Goal: Transaction & Acquisition: Purchase product/service

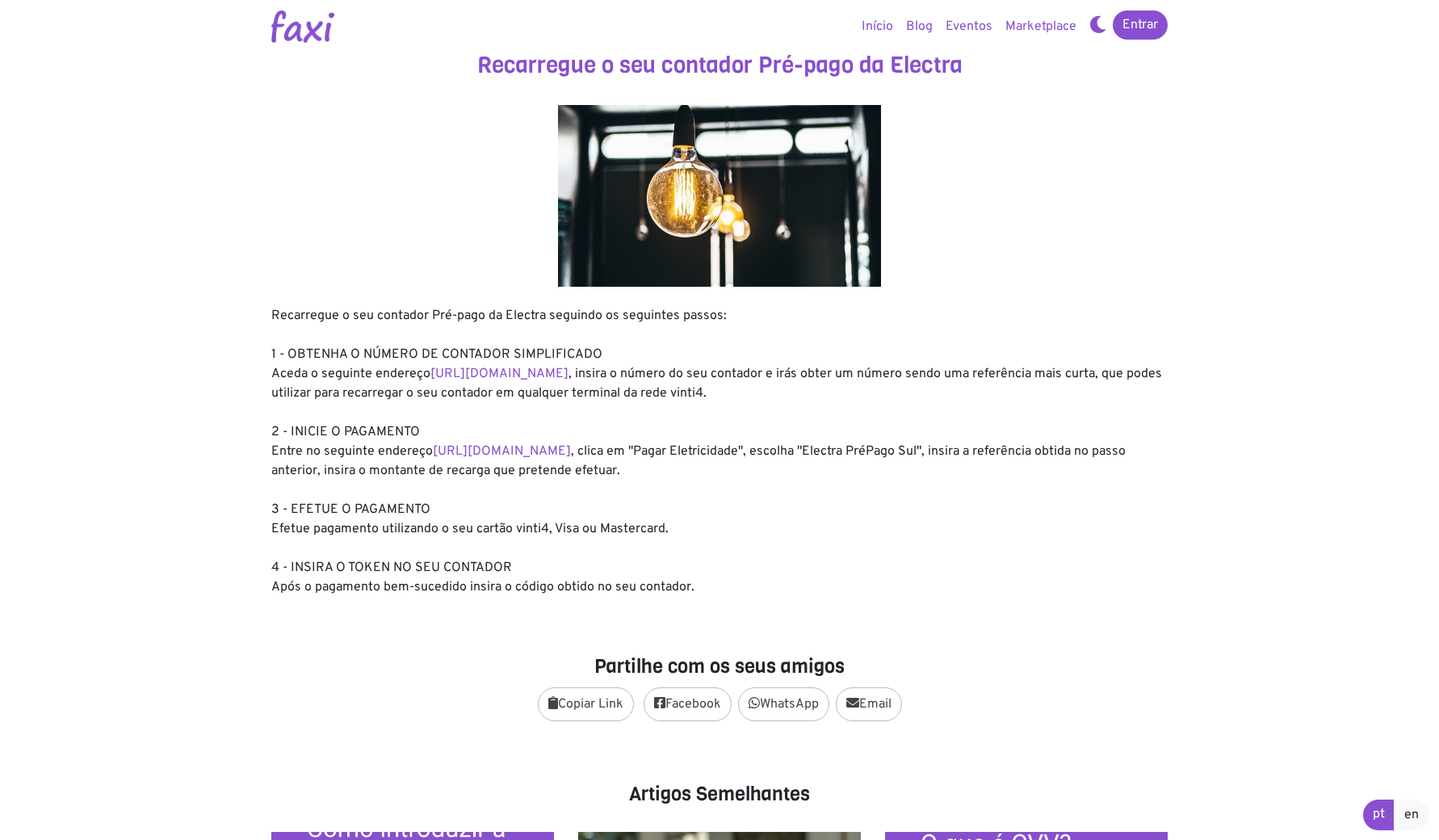
click at [1133, 4] on nav "Entrar Início Blog Eventos Marketplace Entrar" at bounding box center [720, 26] width 1439 height 53
click at [1141, 26] on link "Entrar" at bounding box center [1140, 24] width 55 height 29
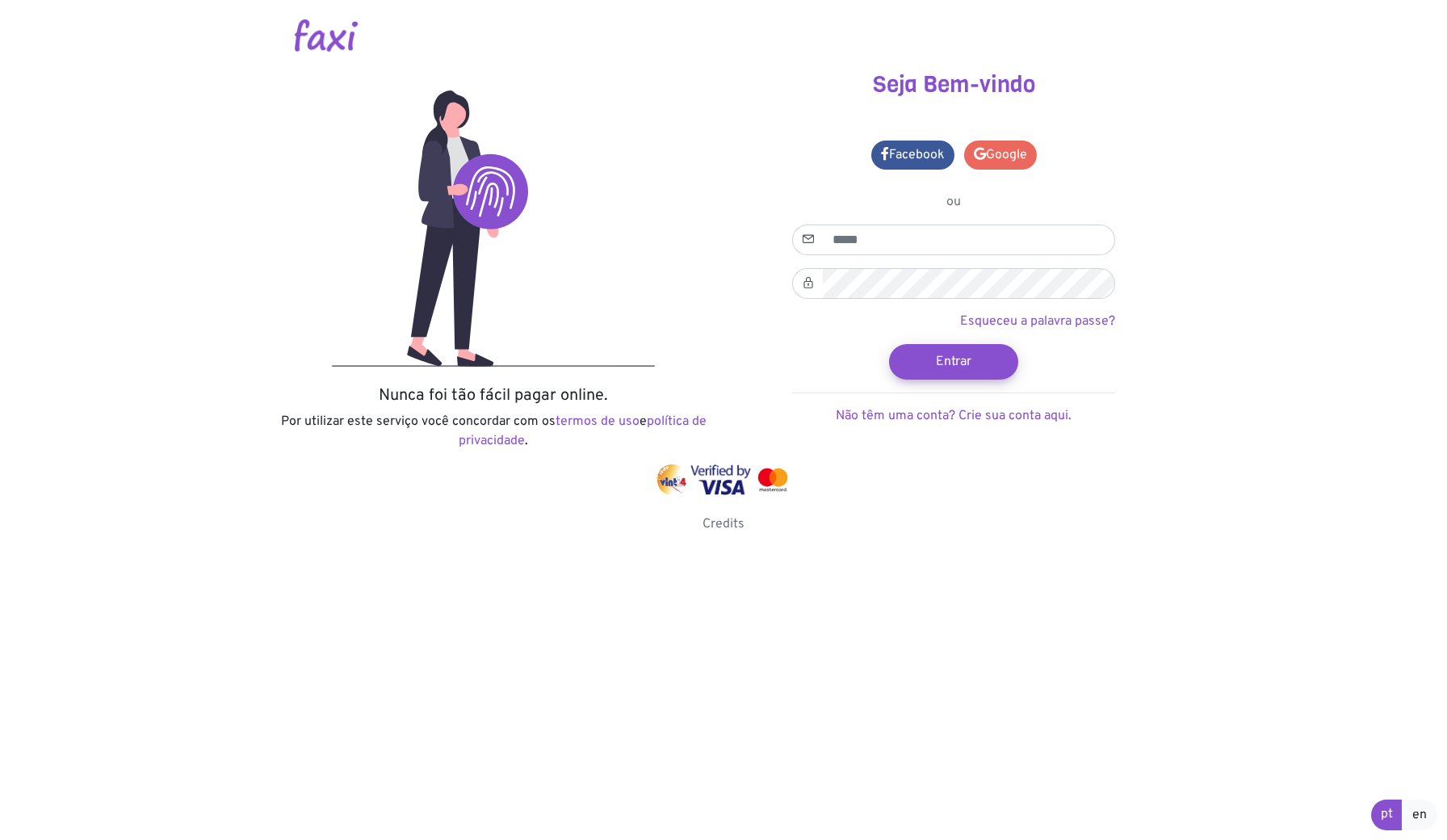
click at [1012, 155] on link "Google" at bounding box center [1001, 155] width 73 height 29
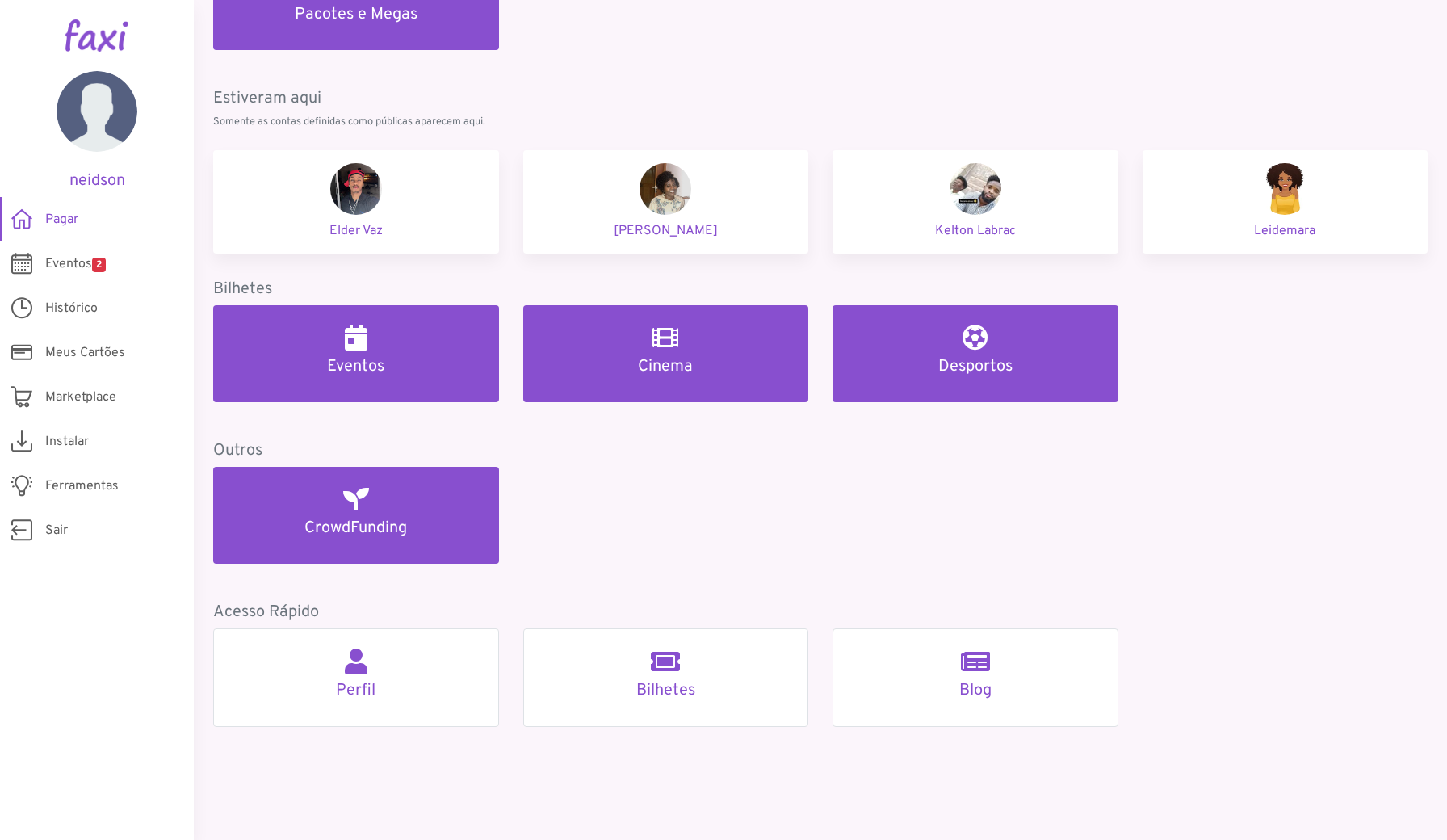
scroll to position [526, 0]
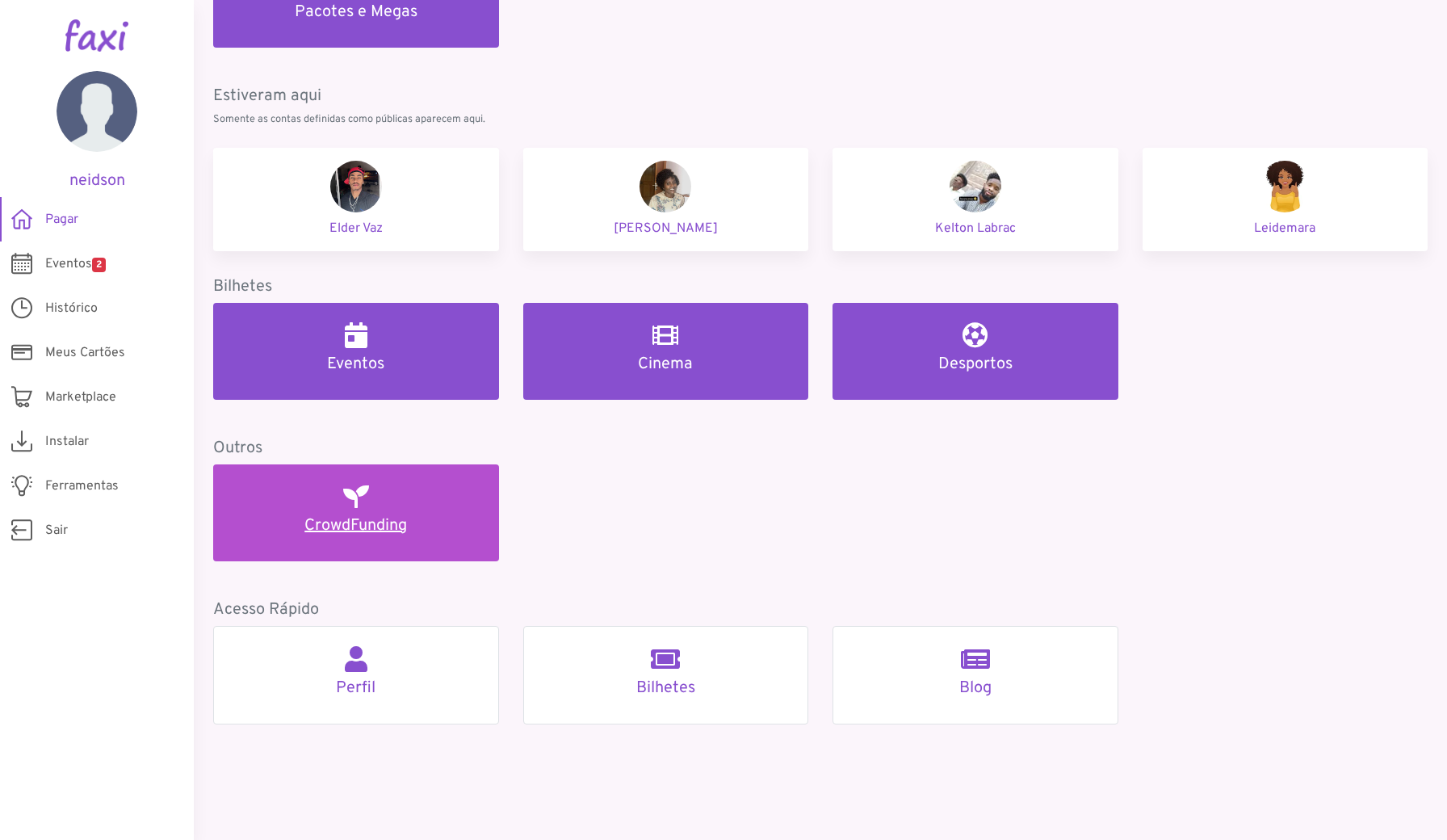
click at [470, 492] on link "CrowdFunding" at bounding box center [356, 513] width 286 height 97
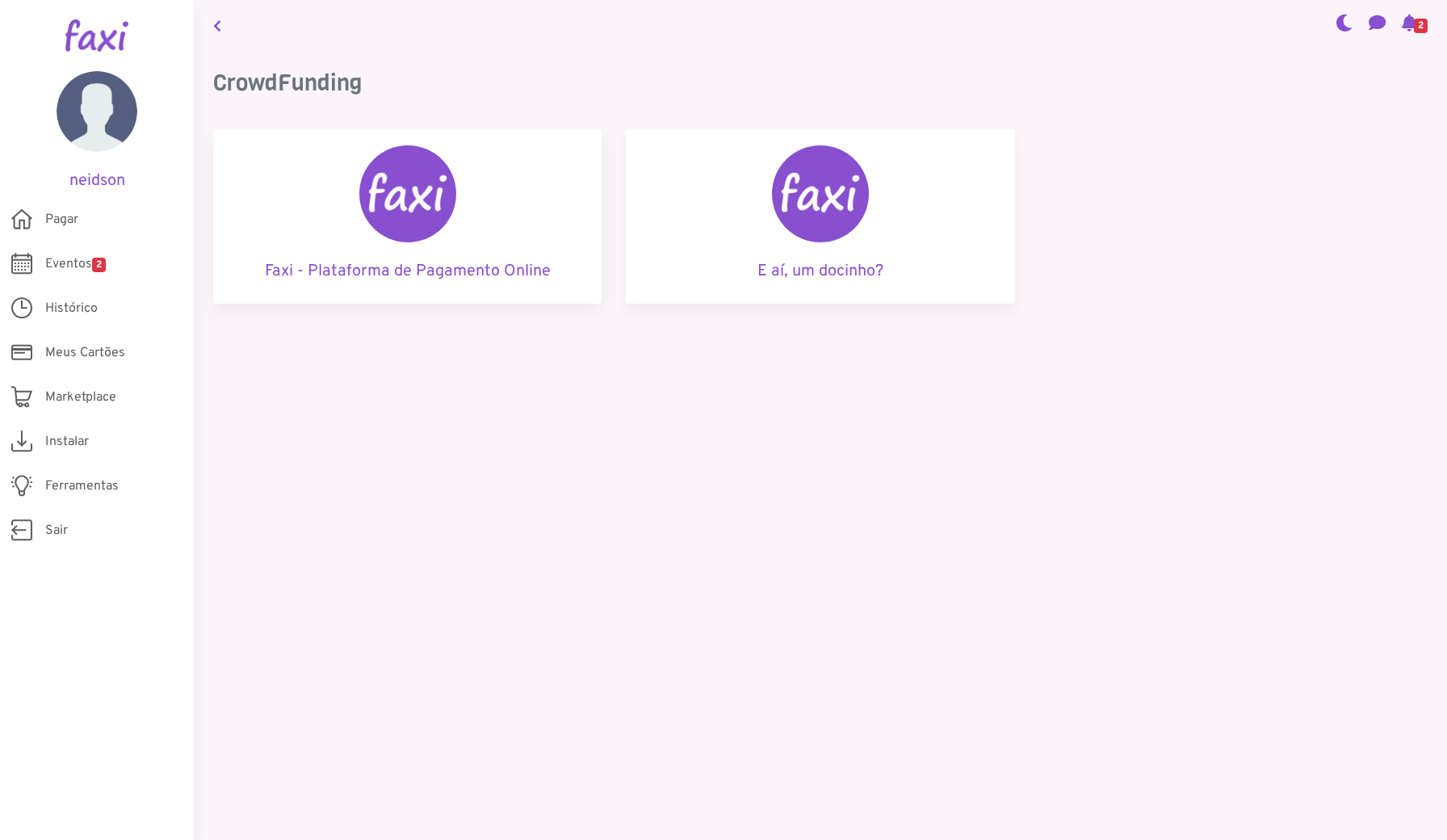
click at [551, 216] on div "Faxi - Plataforma de Pagamento Online" at bounding box center [408, 216] width 389 height 174
click at [794, 226] on img at bounding box center [820, 193] width 97 height 97
click at [102, 217] on link "Pagar" at bounding box center [96, 219] width 193 height 45
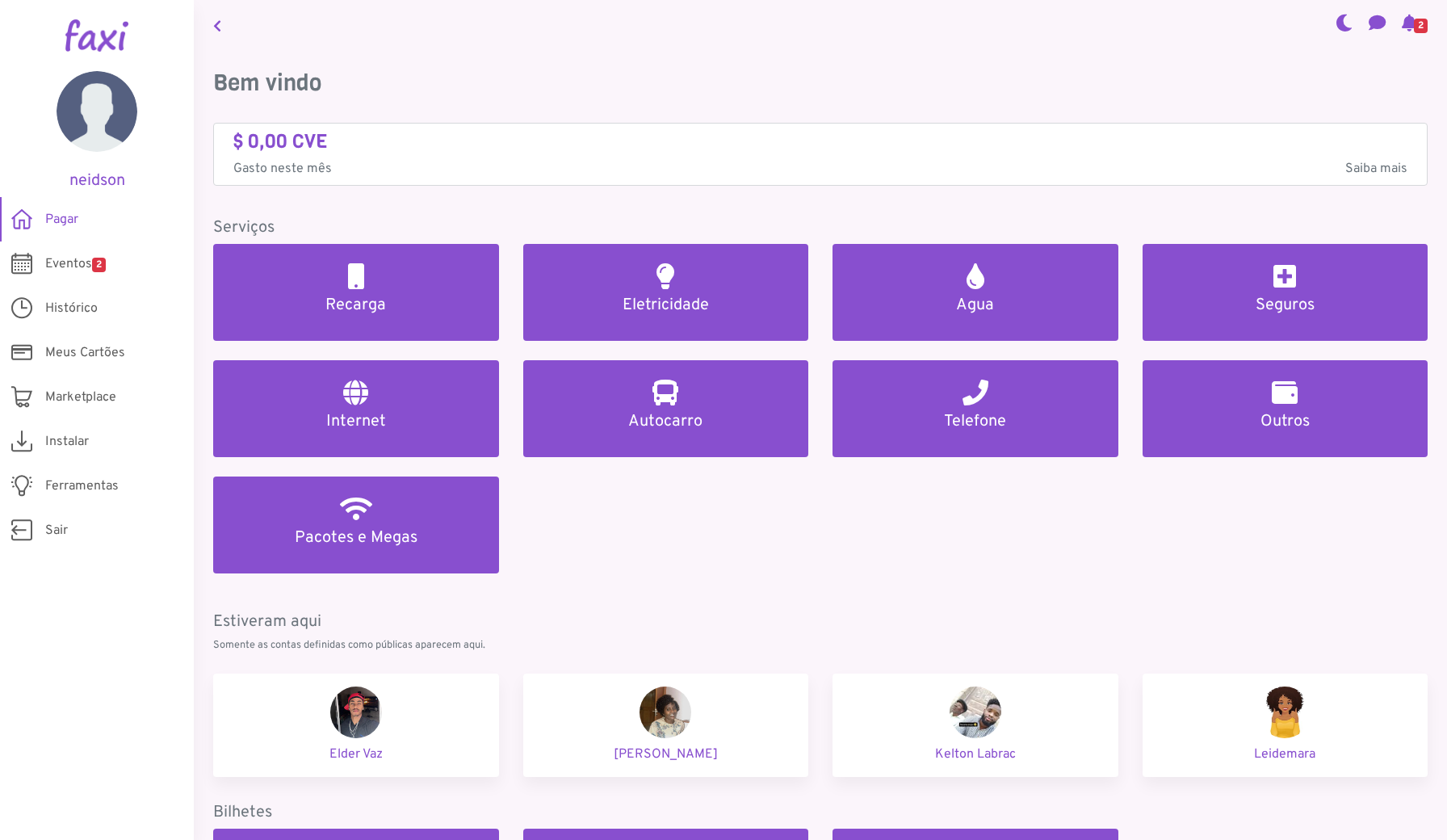
scroll to position [494, 0]
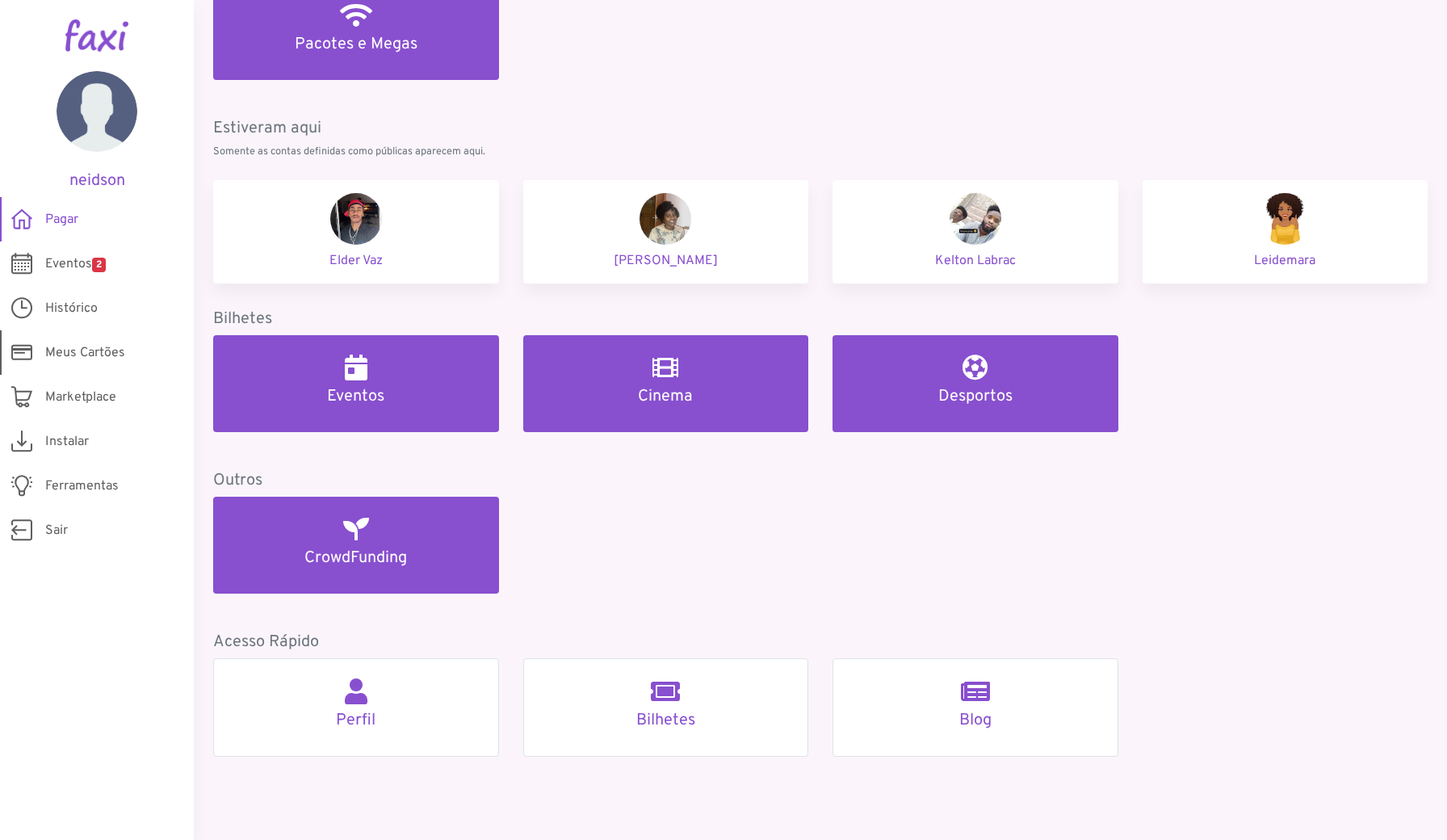
click at [66, 356] on span "Meus Cartões" at bounding box center [85, 353] width 80 height 19
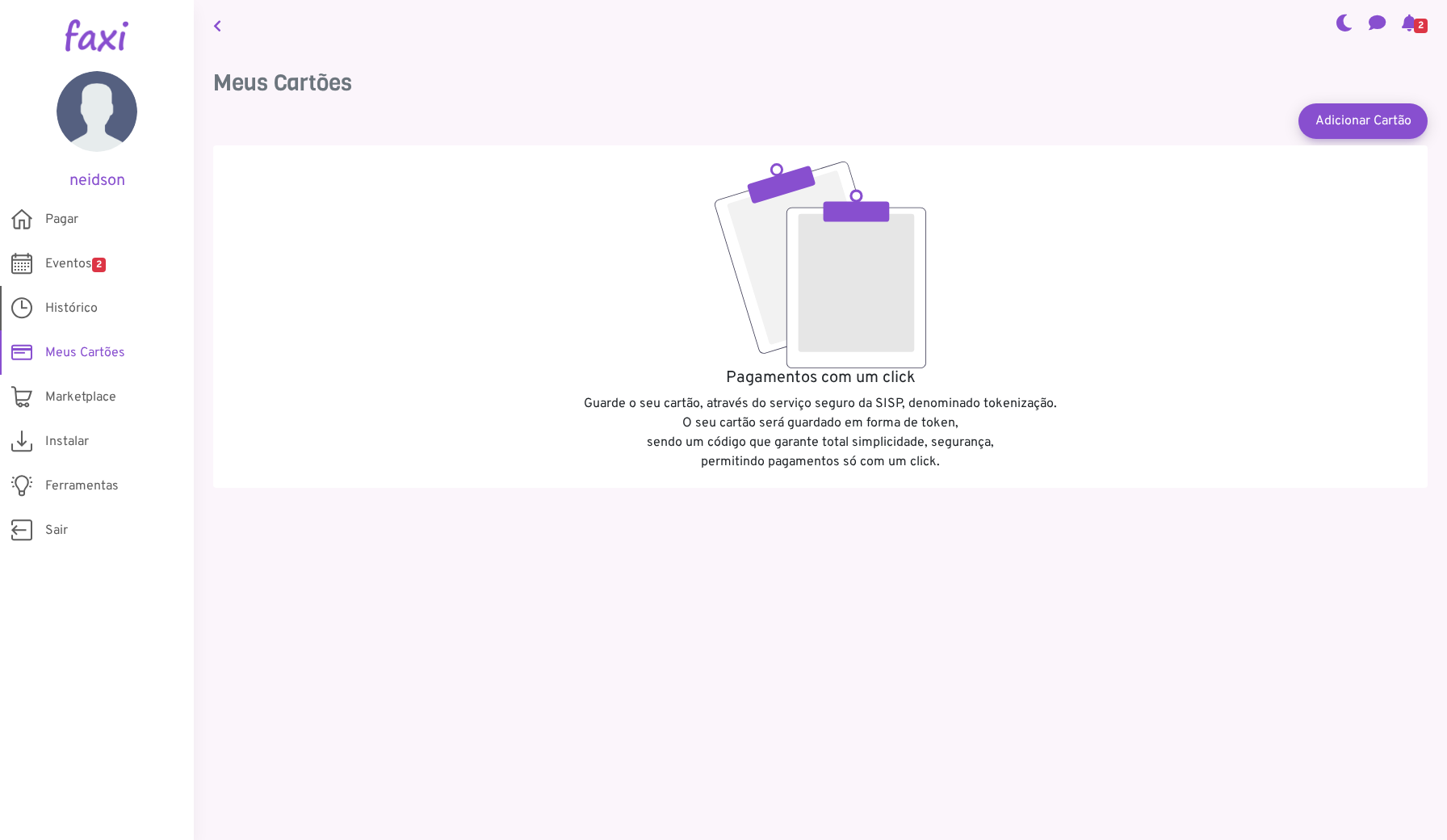
click at [85, 312] on span "Histórico" at bounding box center [72, 308] width 53 height 19
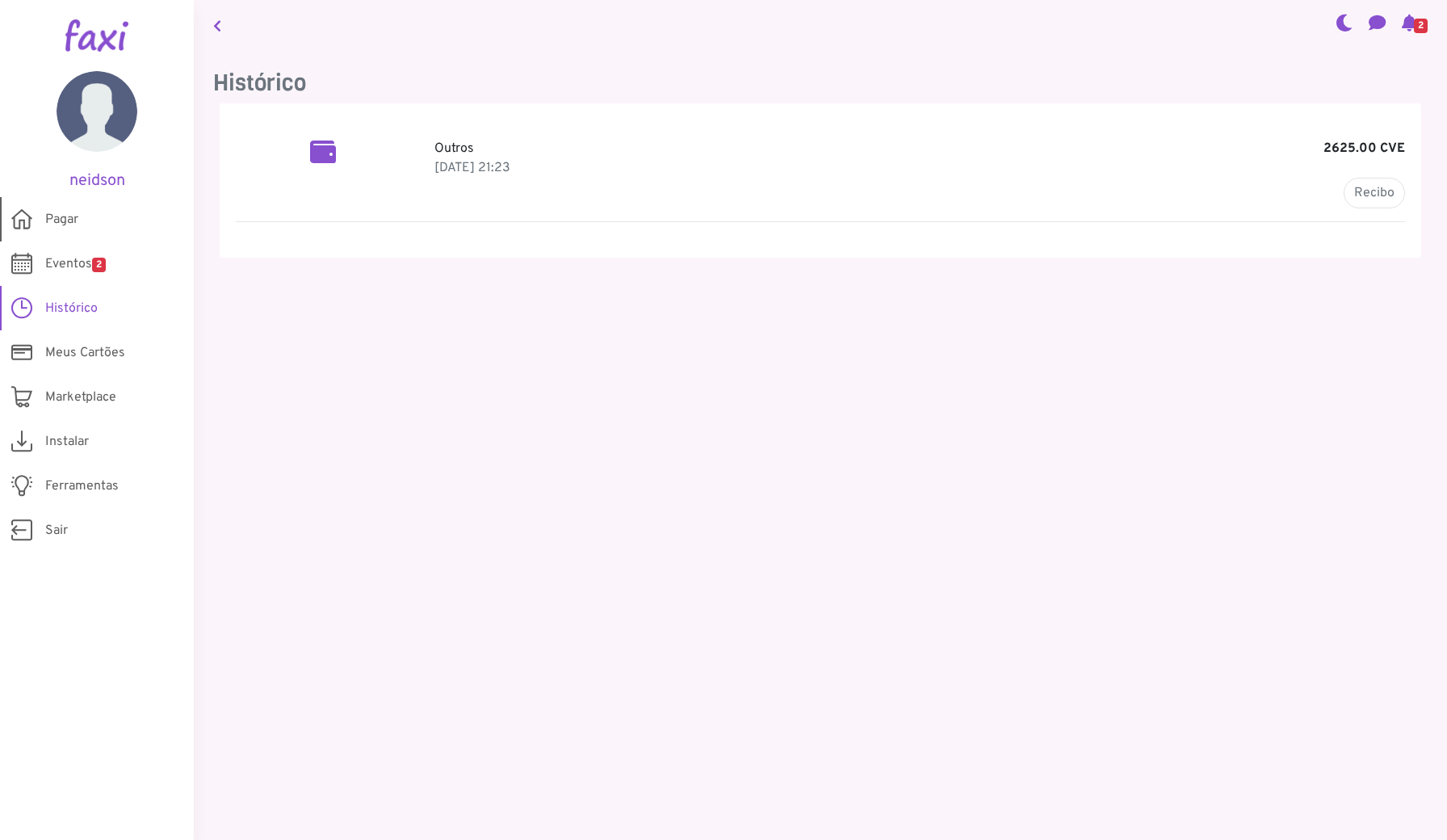
click at [70, 223] on span "Pagar" at bounding box center [62, 220] width 33 height 19
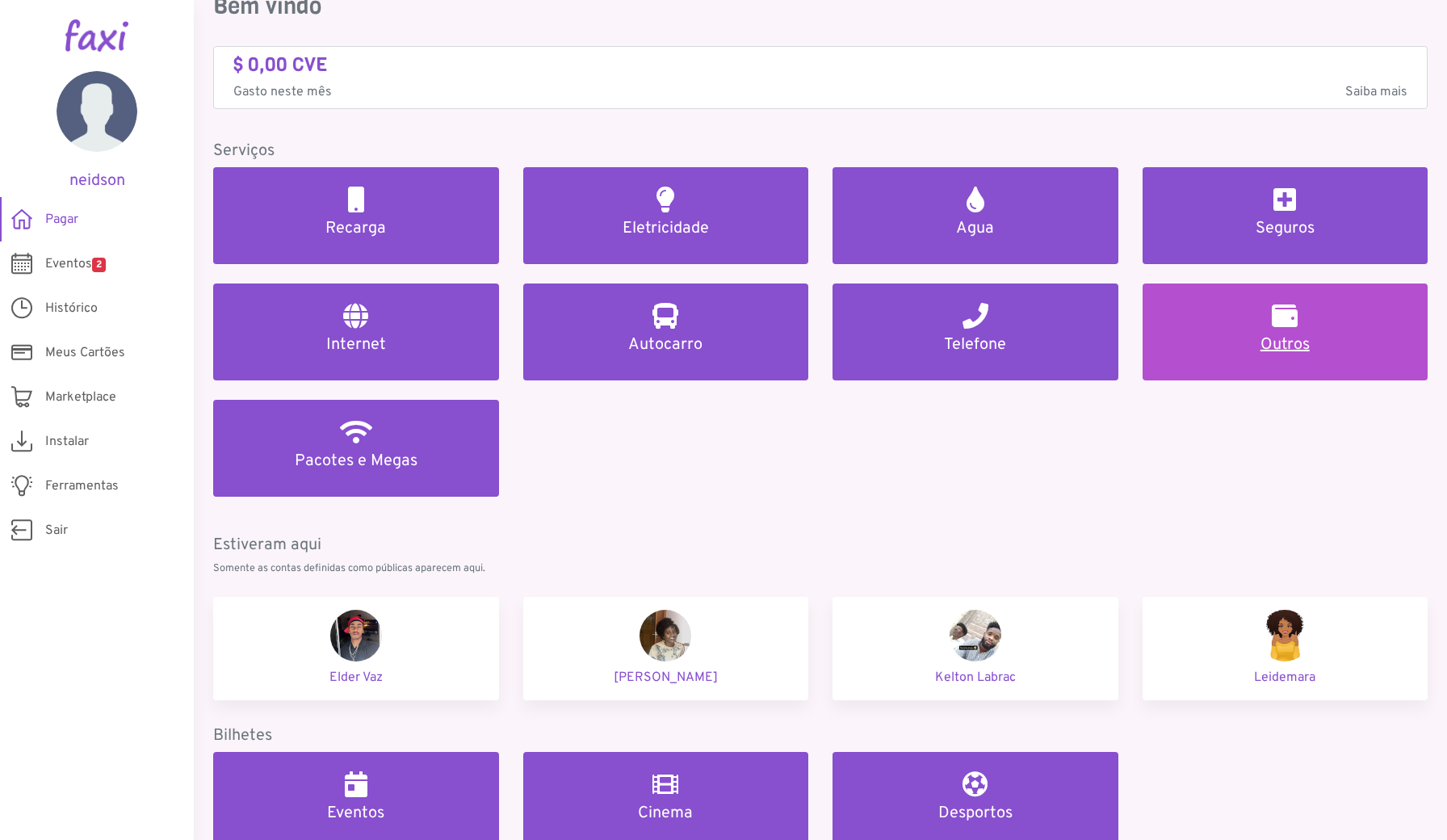
scroll to position [98, 0]
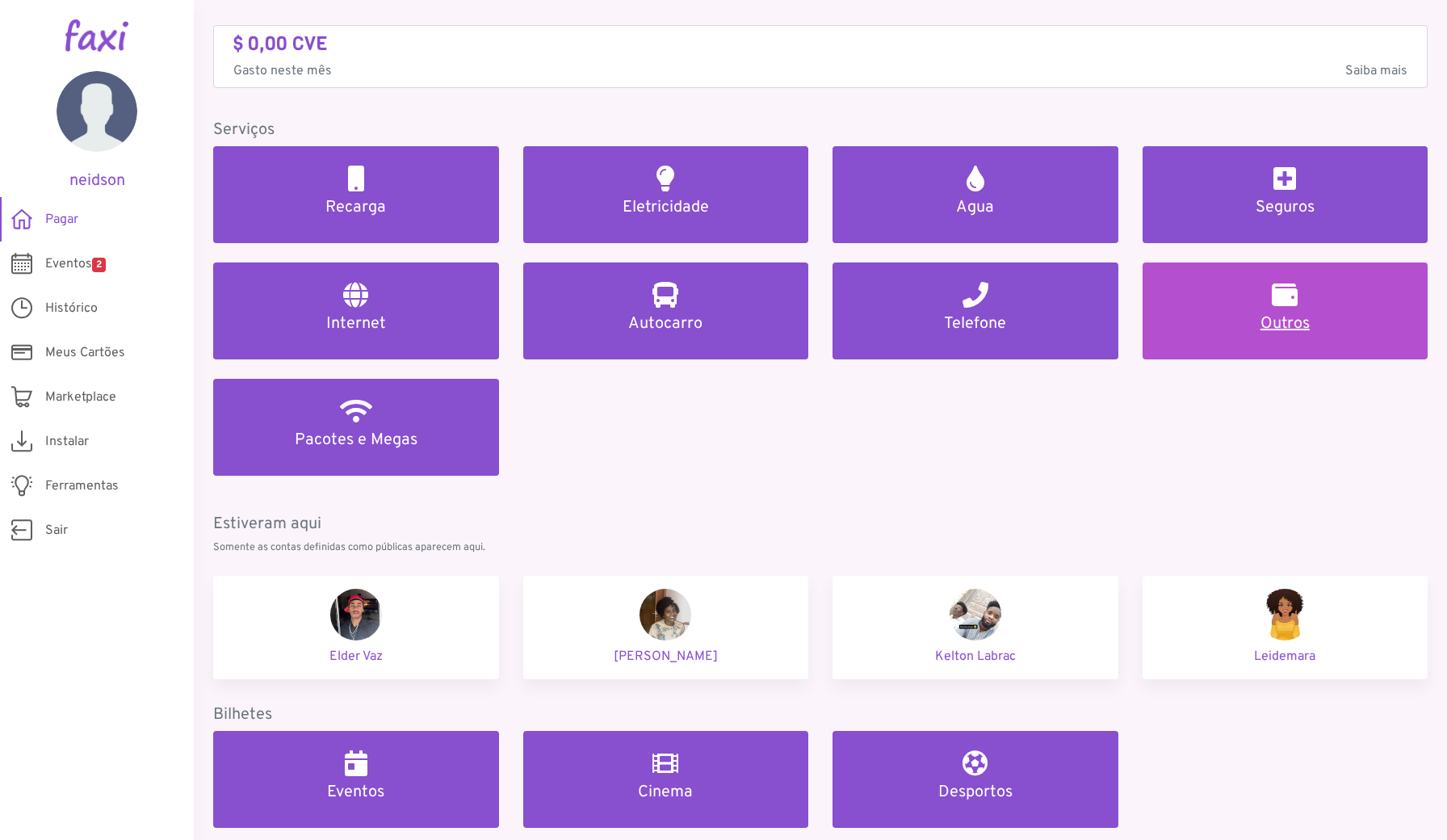
click at [1282, 290] on h2 at bounding box center [1285, 295] width 26 height 26
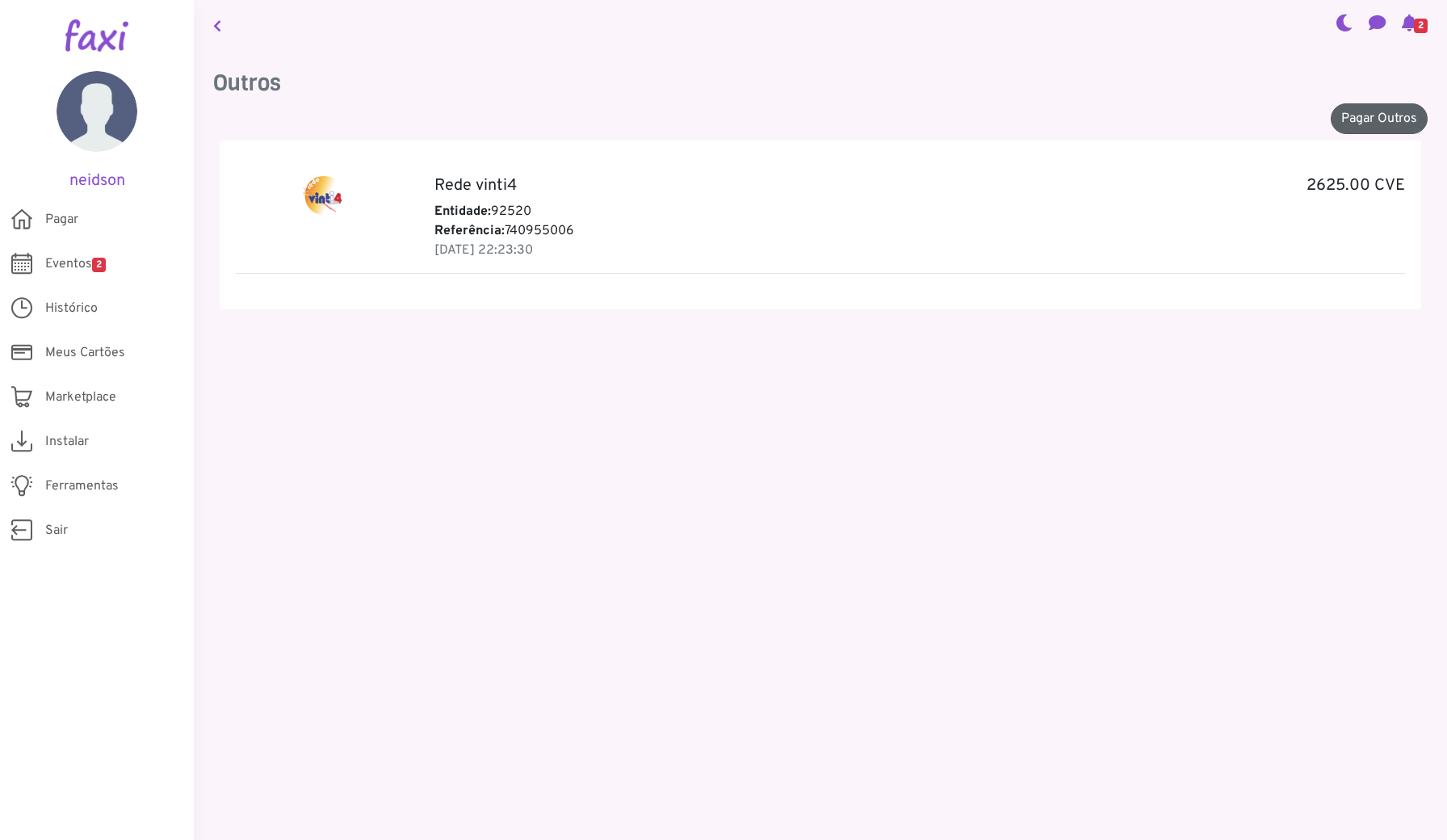
click at [1359, 117] on link "Pagar Outros" at bounding box center [1380, 118] width 97 height 31
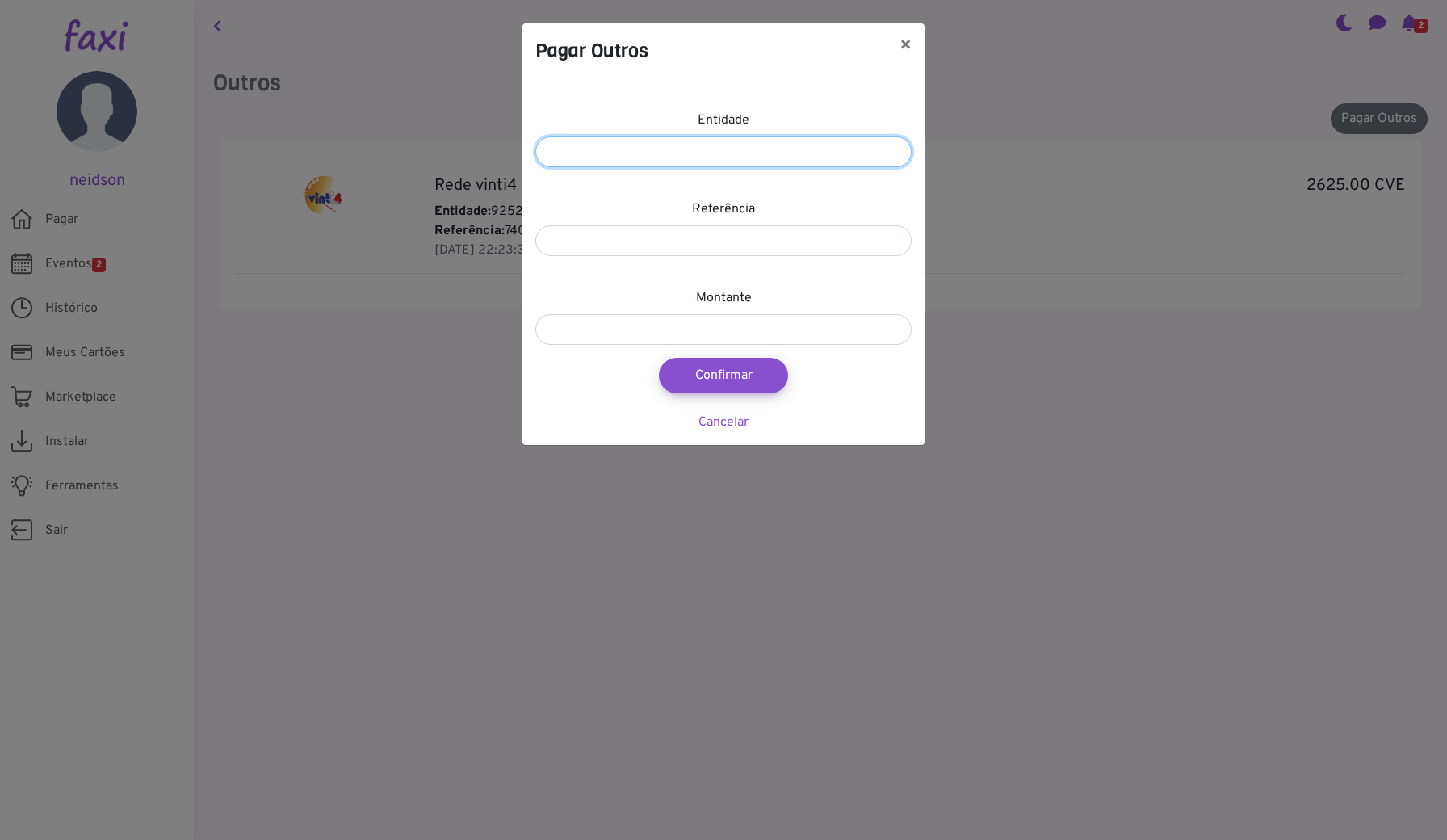
click at [825, 136] on input "number" at bounding box center [724, 151] width 376 height 31
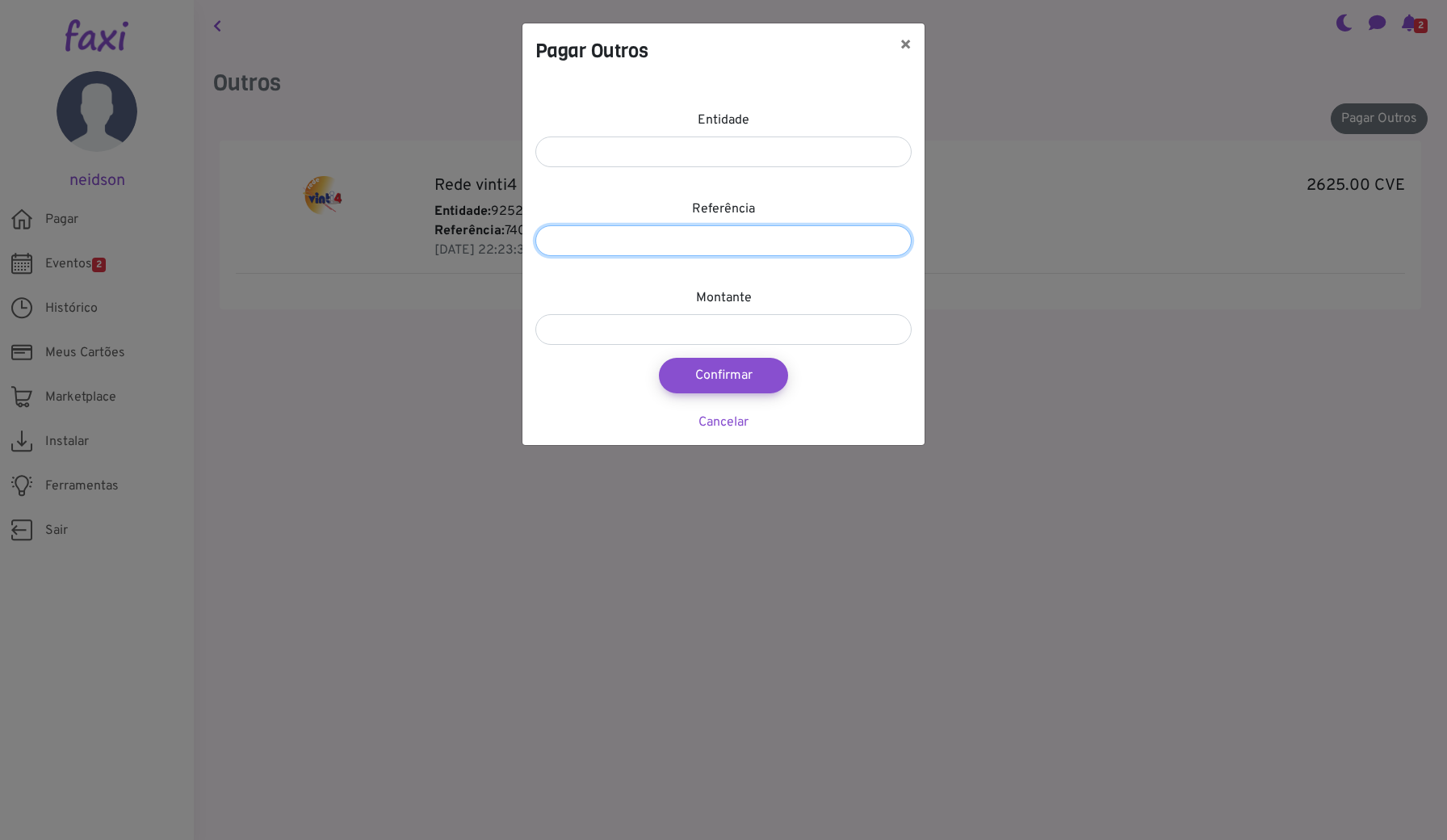
click at [776, 242] on input "number" at bounding box center [724, 240] width 376 height 31
paste input "*********"
type input "*********"
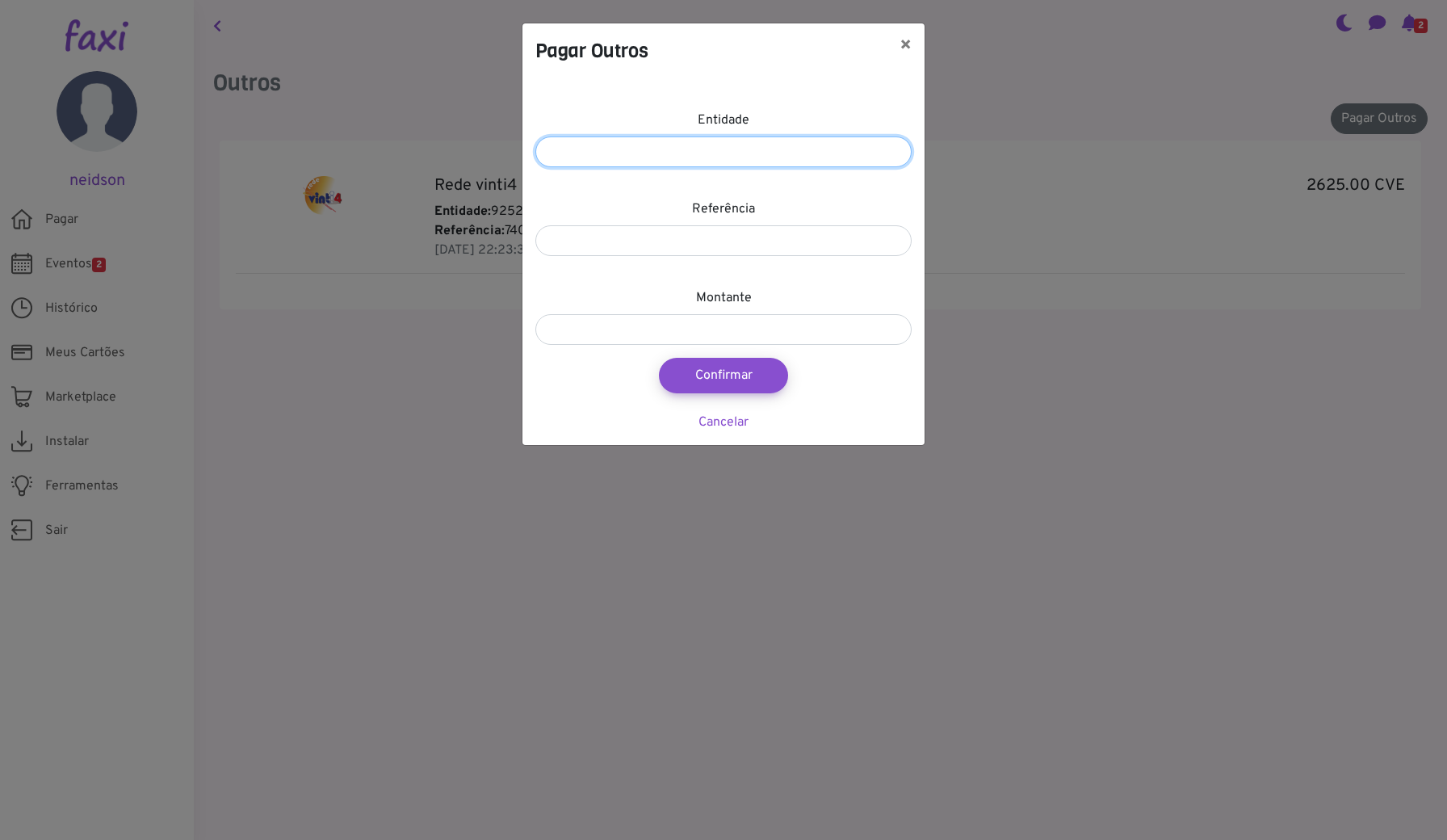
click at [746, 151] on input "number" at bounding box center [724, 151] width 376 height 31
paste input "*****"
type input "*****"
click at [709, 331] on input "number" at bounding box center [724, 329] width 376 height 31
click at [565, 327] on input "******" at bounding box center [724, 329] width 376 height 31
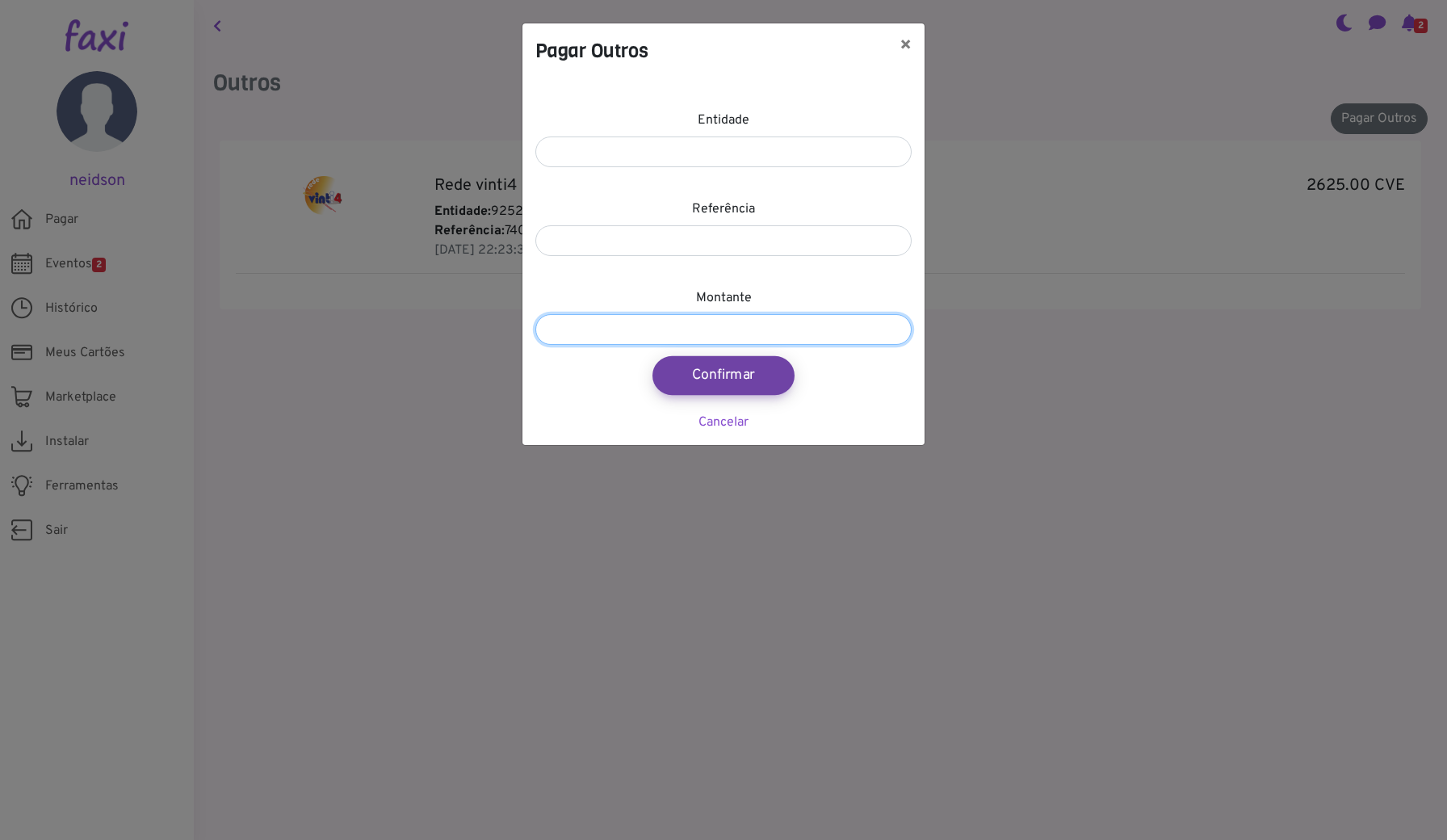
type input "*****"
click at [726, 371] on button "Confirmar" at bounding box center [724, 375] width 142 height 38
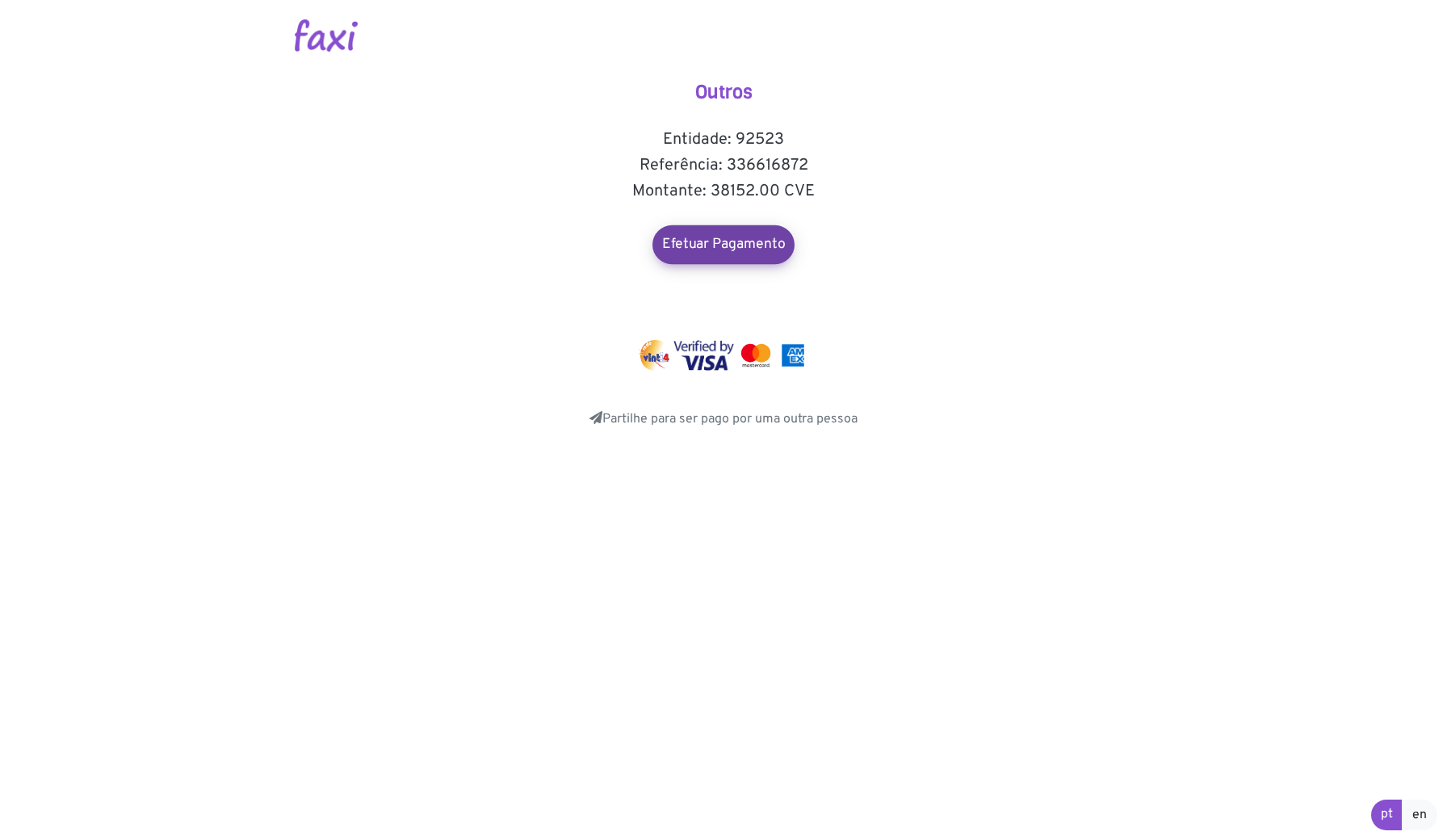
click at [734, 240] on link "Efetuar Pagamento" at bounding box center [724, 244] width 142 height 38
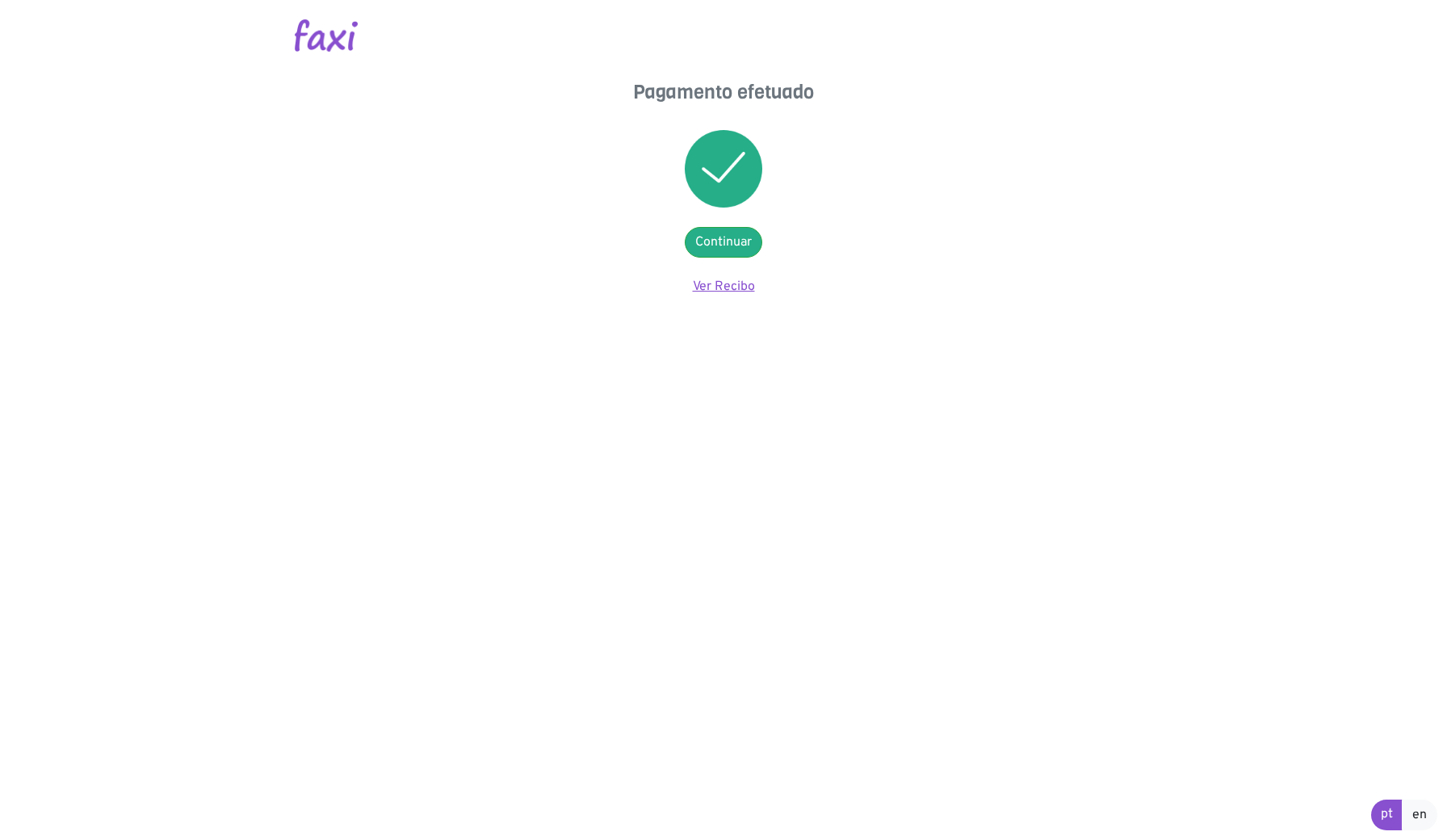
click at [727, 287] on link "Ver Recibo" at bounding box center [724, 286] width 62 height 16
click at [741, 278] on link "Ver Recibo" at bounding box center [724, 286] width 62 height 16
click at [734, 287] on link "Ver Recibo" at bounding box center [724, 286] width 62 height 16
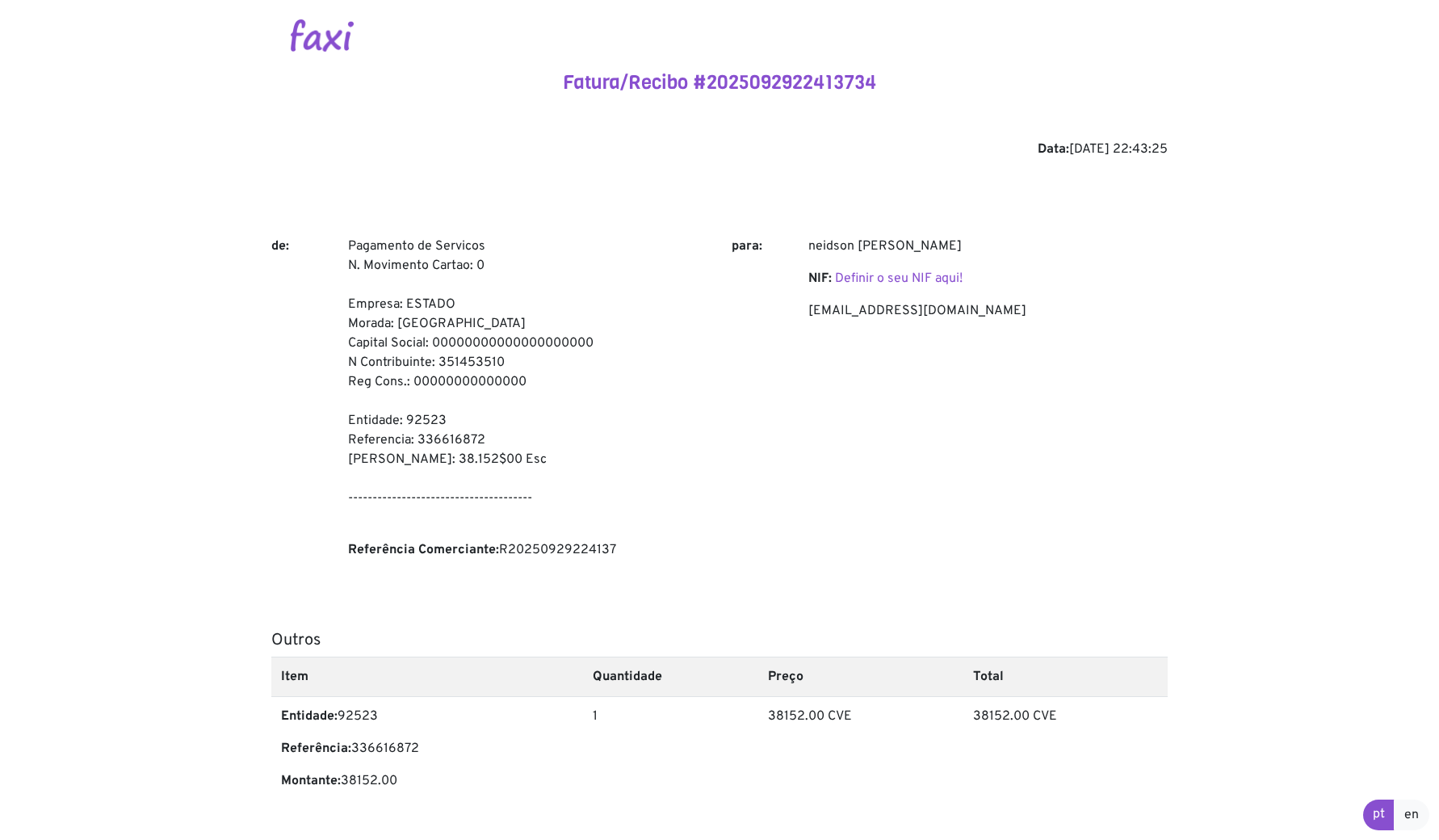
click at [324, 26] on img at bounding box center [322, 35] width 63 height 32
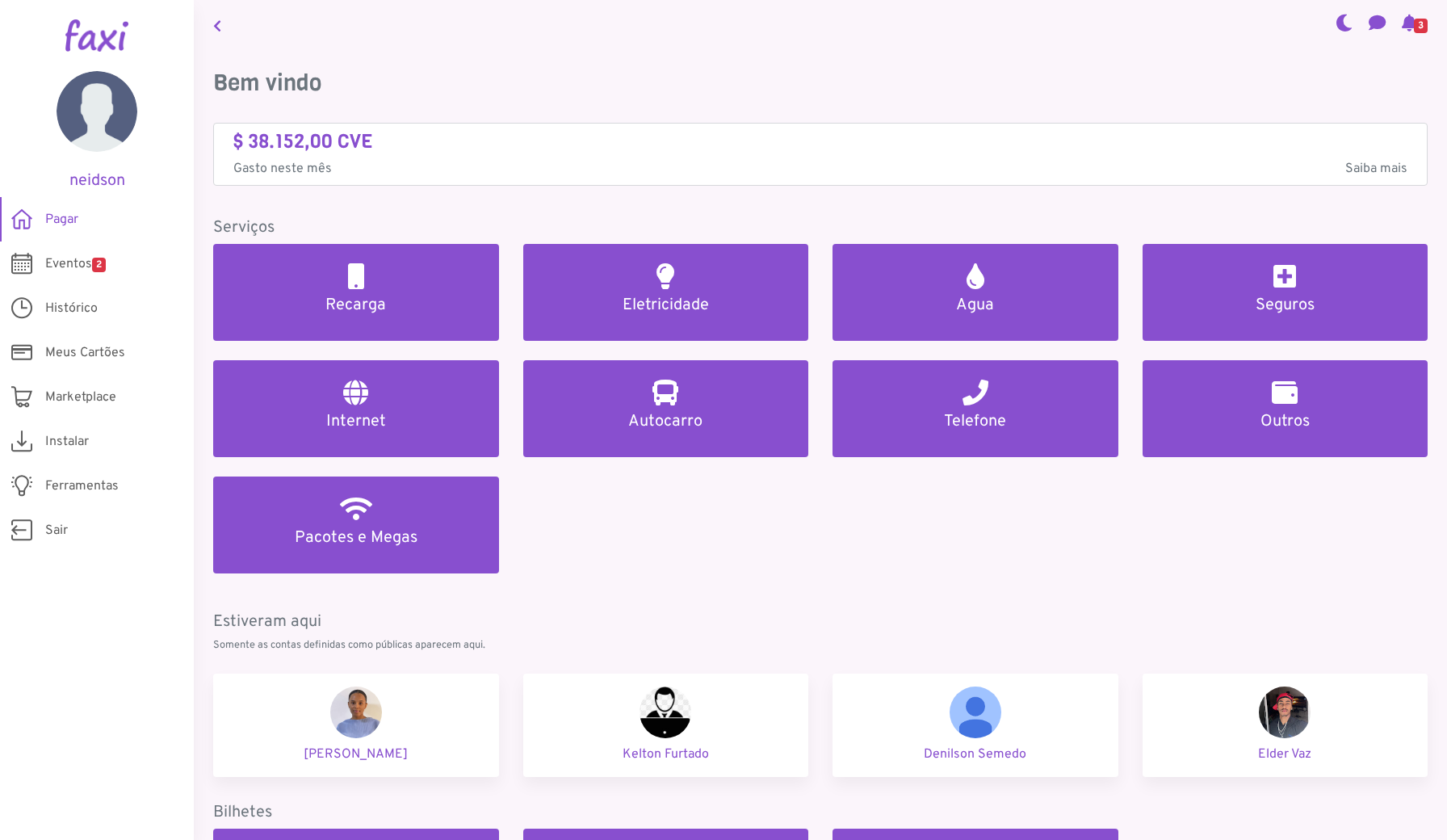
click at [1404, 26] on icon at bounding box center [1410, 22] width 16 height 13
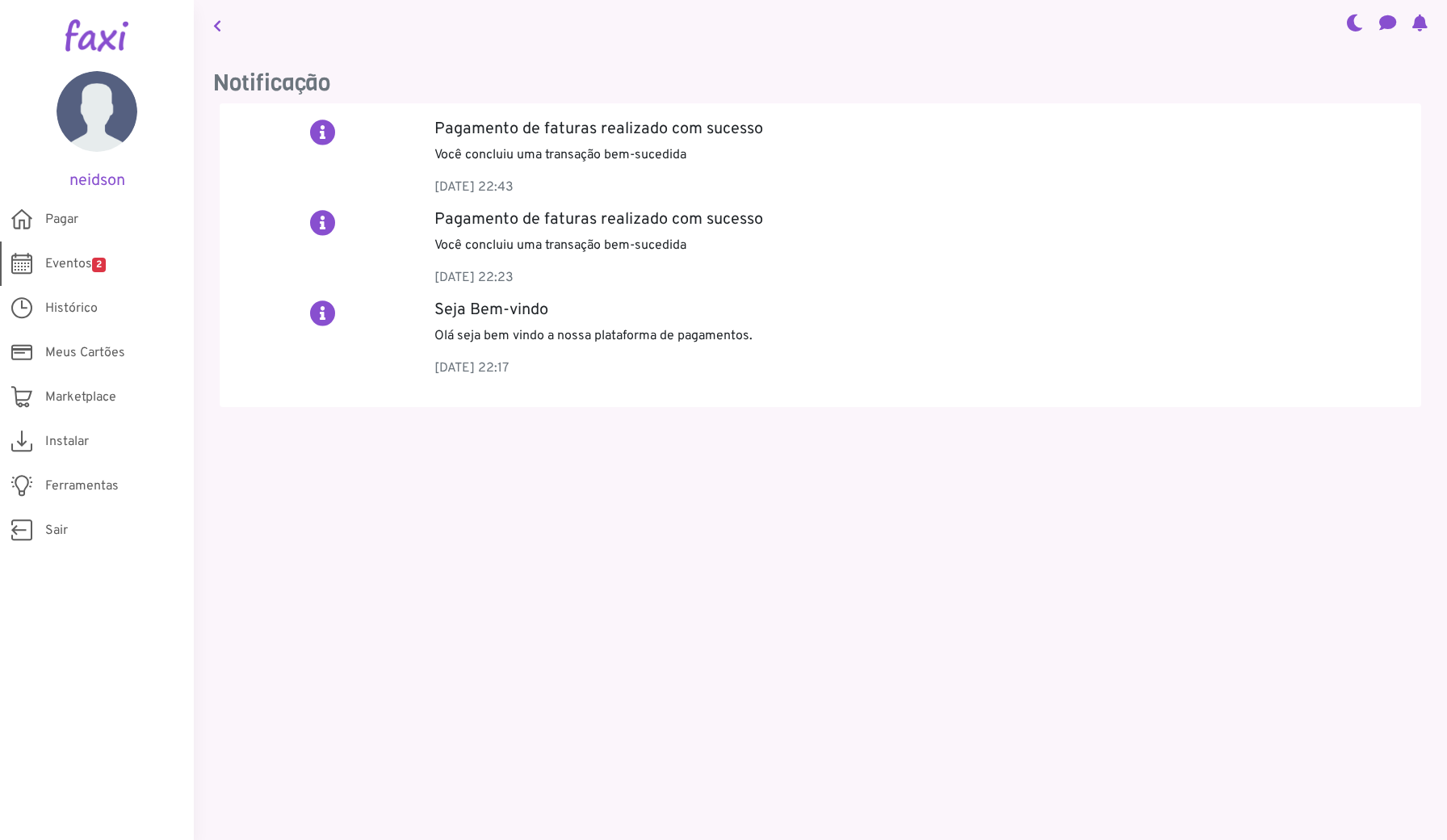
click at [84, 263] on span "Eventos 2" at bounding box center [75, 264] width 60 height 19
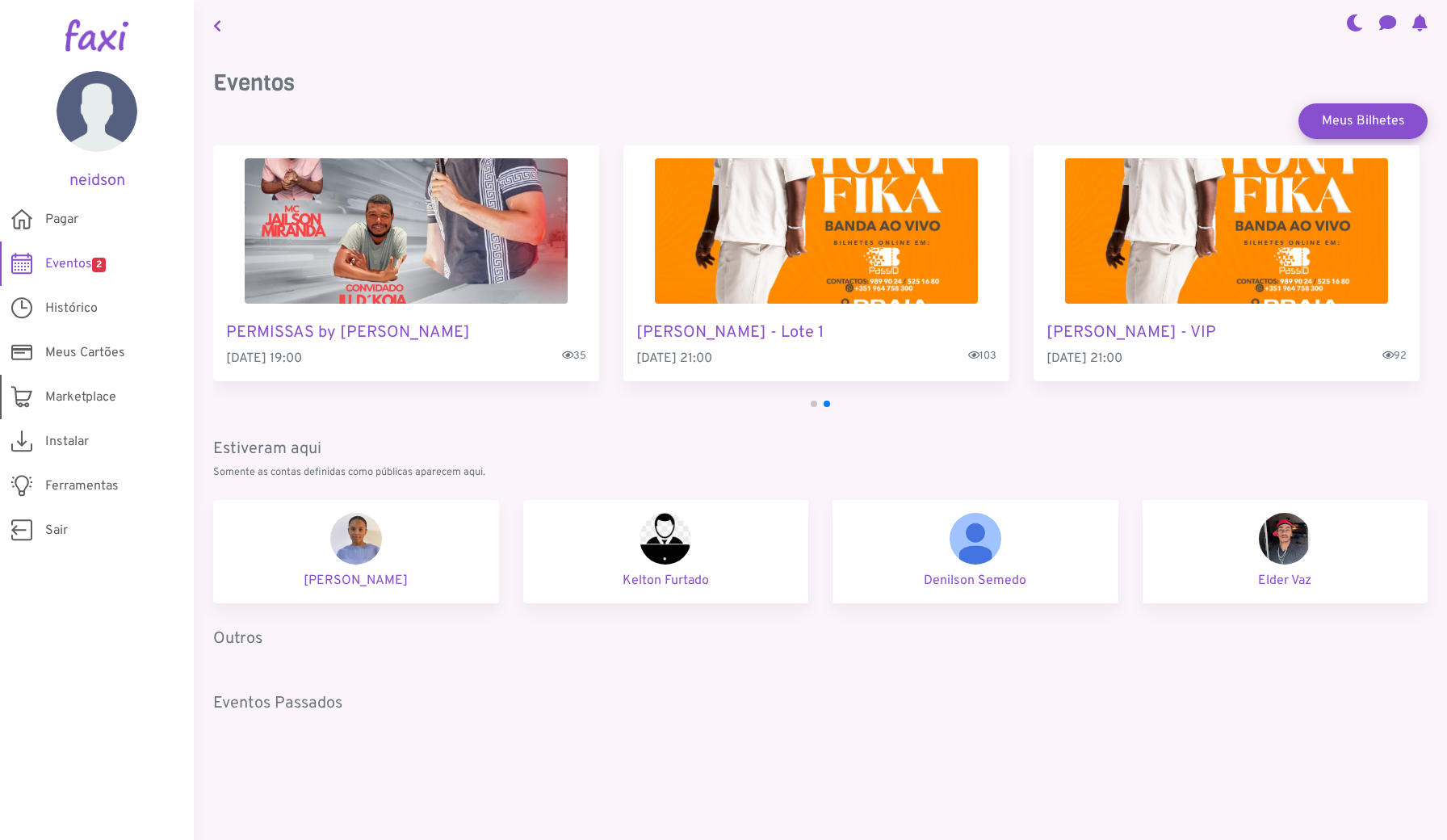
click at [106, 399] on span "Marketplace" at bounding box center [81, 397] width 71 height 19
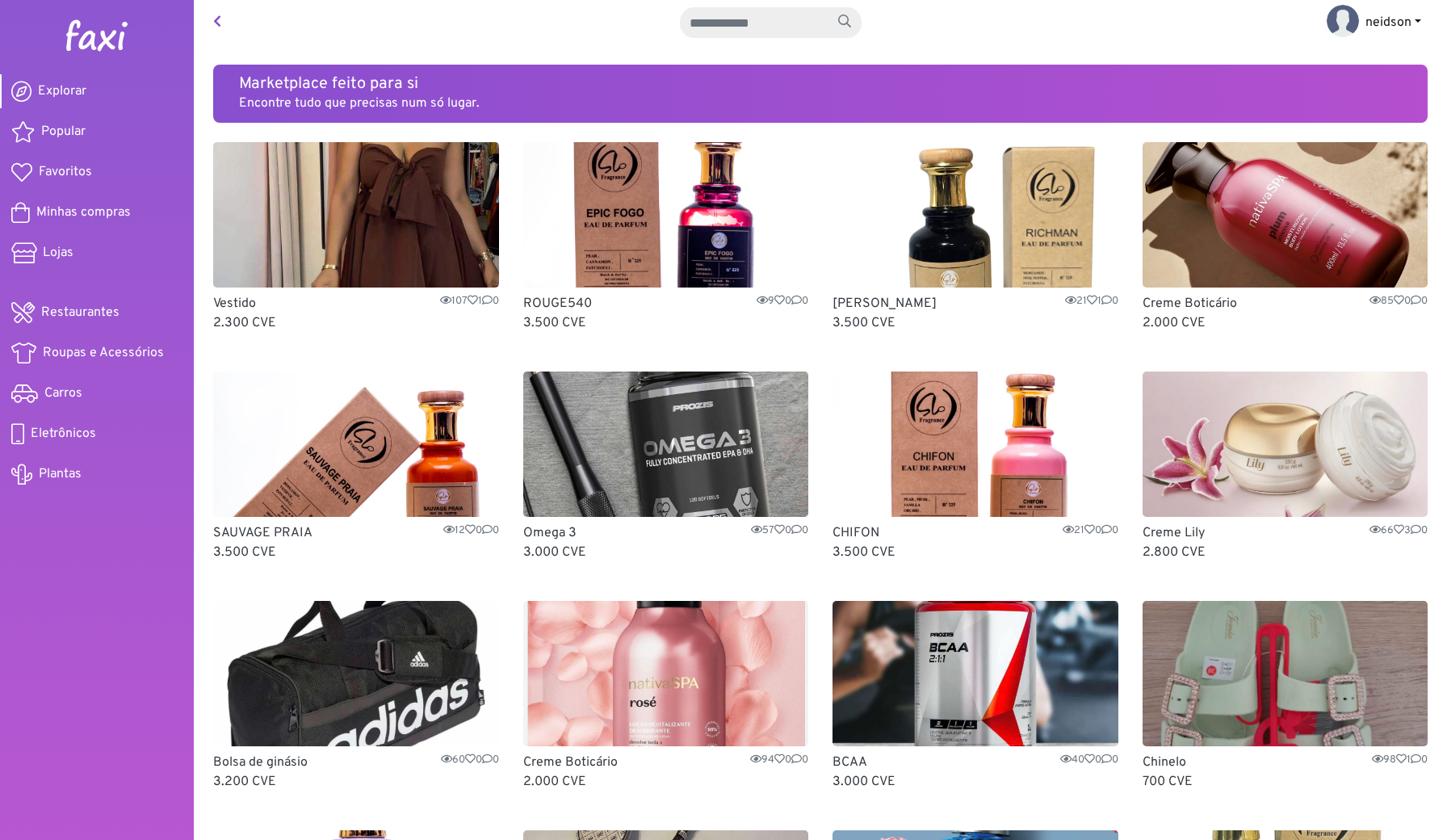
click at [1384, 16] on span "neidson" at bounding box center [1388, 23] width 46 height 16
click at [1349, 88] on link "Sair" at bounding box center [1379, 87] width 128 height 26
